Goal: Information Seeking & Learning: Learn about a topic

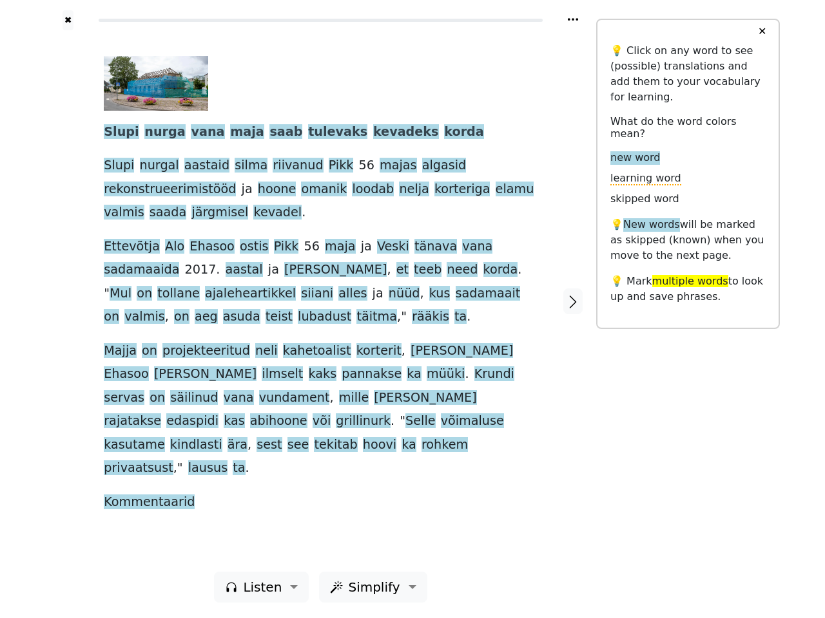
click at [412, 309] on div "Slupi nurga [PERSON_NAME] saab tulevaks kevadeks korda Slupi nurgal aastaid sil…" at bounding box center [321, 285] width 434 height 458
click at [573, 19] on icon at bounding box center [572, 19] width 10 height 3
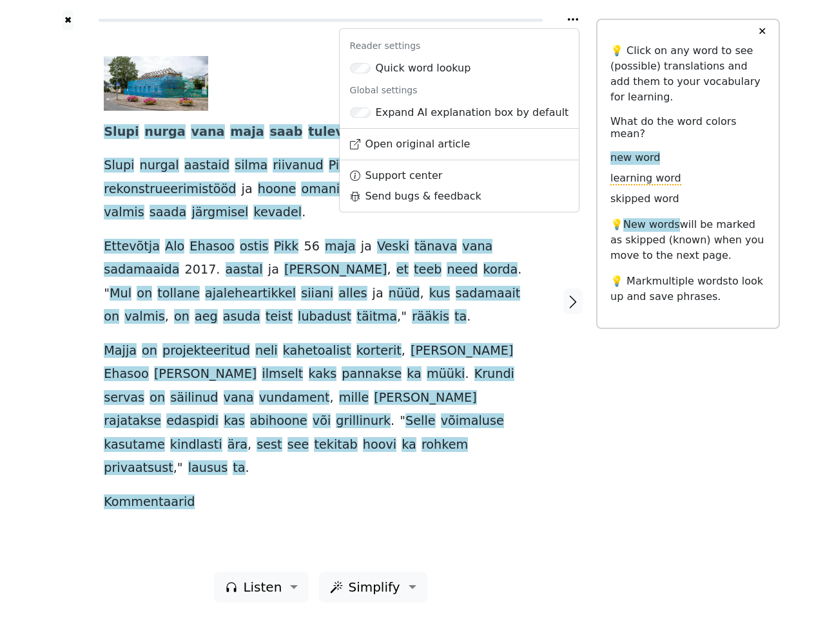
click at [68, 301] on div at bounding box center [68, 301] width 46 height 542
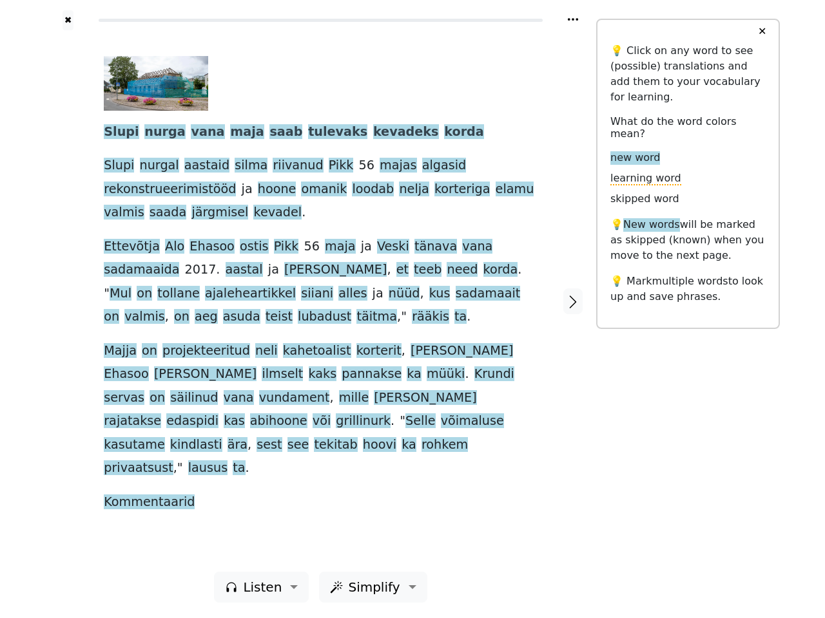
click at [164, 309] on span "valmis" at bounding box center [144, 317] width 40 height 16
click at [118, 133] on span "Slupi" at bounding box center [121, 132] width 35 height 16
click at [155, 133] on span "nurga" at bounding box center [164, 132] width 41 height 16
click at [191, 133] on span "vana" at bounding box center [207, 132] width 33 height 16
click at [230, 133] on span "maja" at bounding box center [246, 132] width 33 height 16
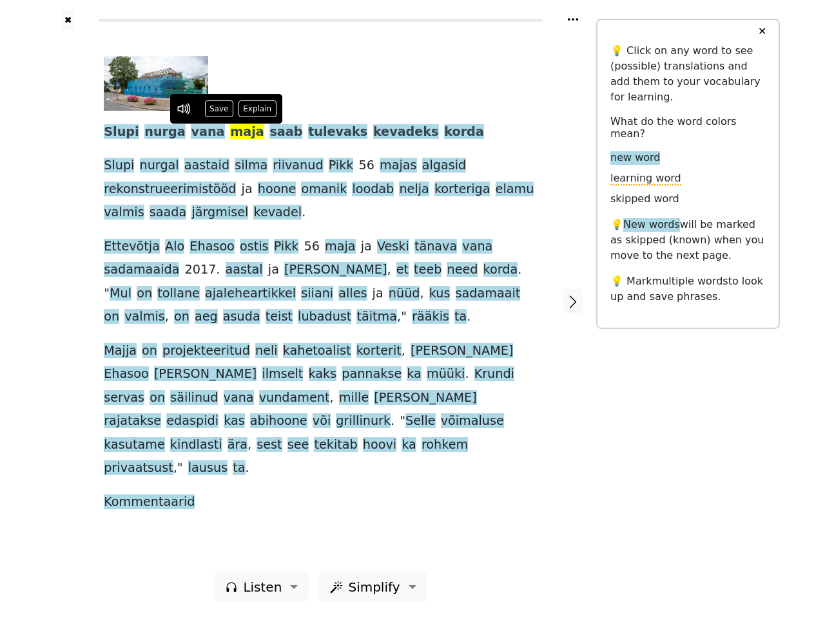
click at [269, 133] on span "saab" at bounding box center [285, 132] width 33 height 16
click at [308, 133] on span "tulevaks" at bounding box center [337, 132] width 59 height 16
